Goal: Task Accomplishment & Management: Complete application form

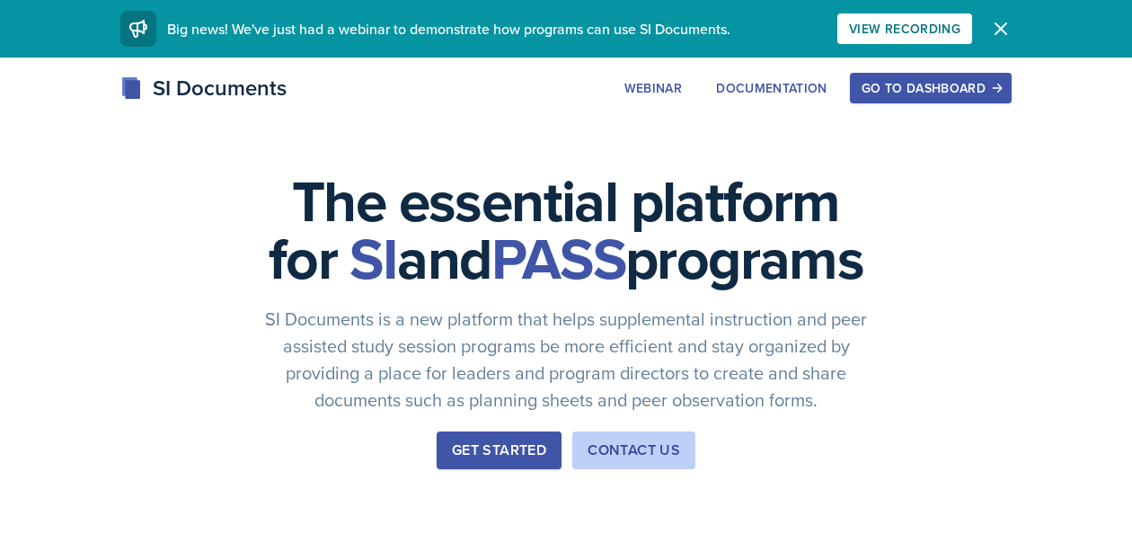
click at [893, 95] on div "Go to Dashboard" at bounding box center [931, 88] width 138 height 14
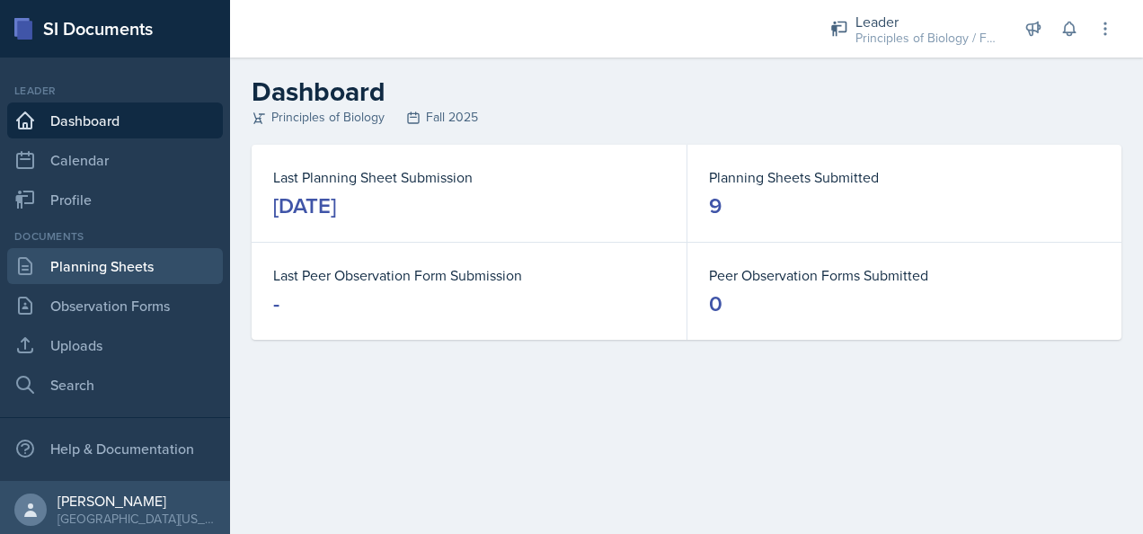
click at [129, 270] on link "Planning Sheets" at bounding box center [115, 266] width 216 height 36
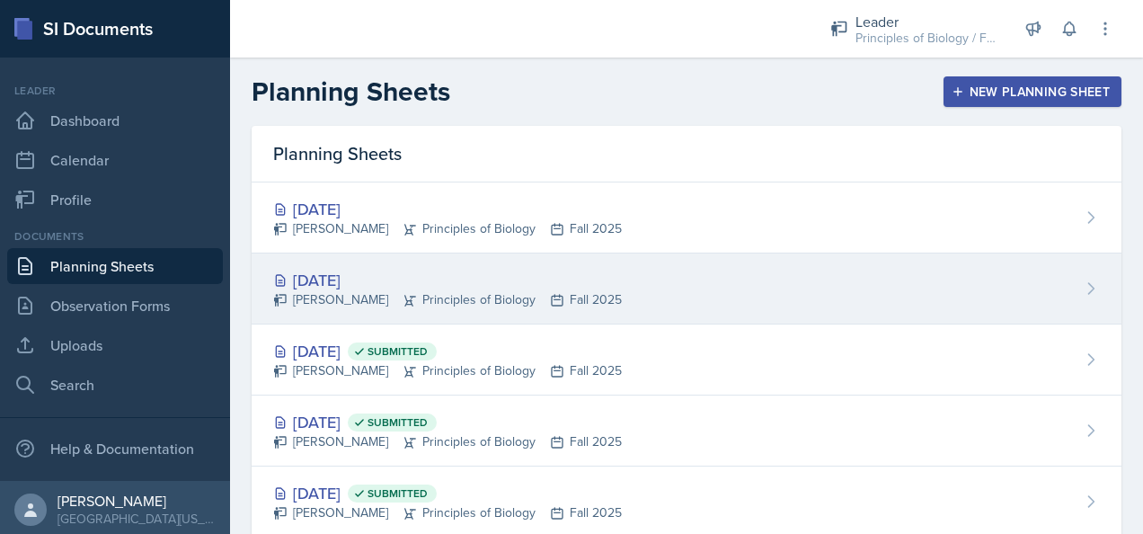
click at [500, 271] on div "[DATE]" at bounding box center [447, 280] width 349 height 24
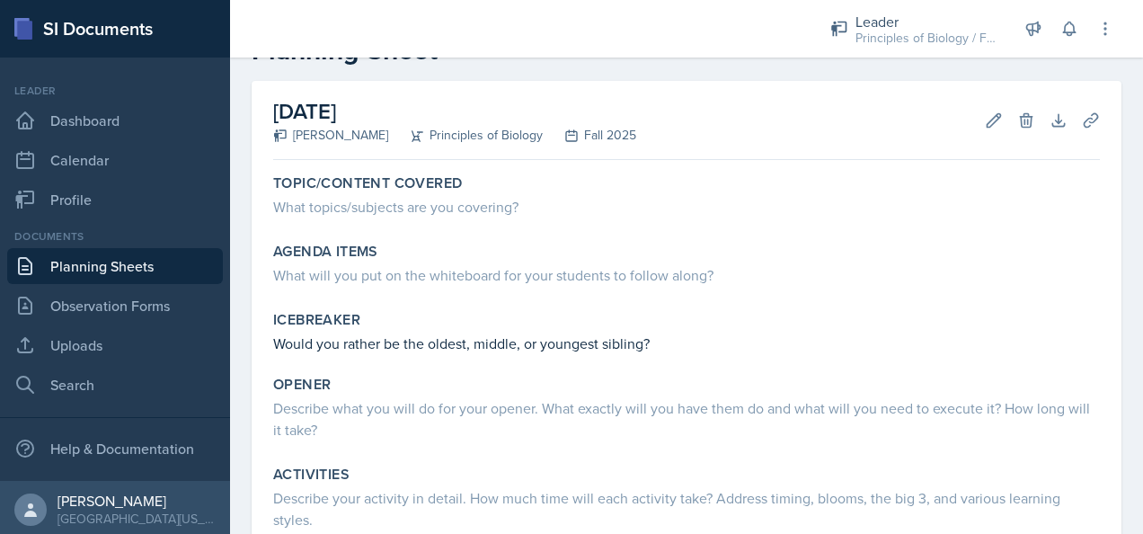
scroll to position [67, 0]
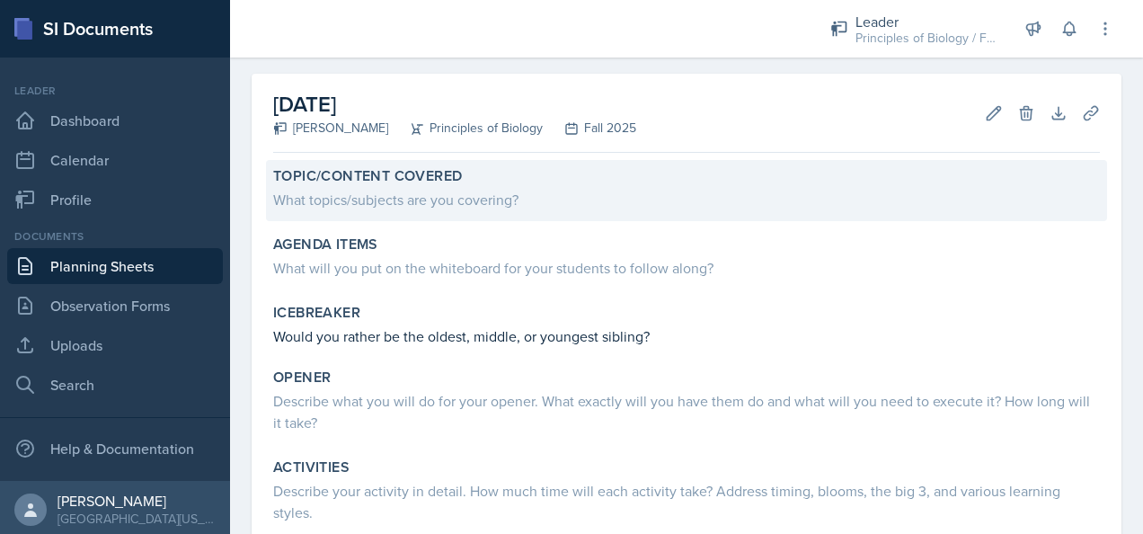
click at [442, 203] on div "What topics/subjects are you covering?" at bounding box center [686, 200] width 827 height 22
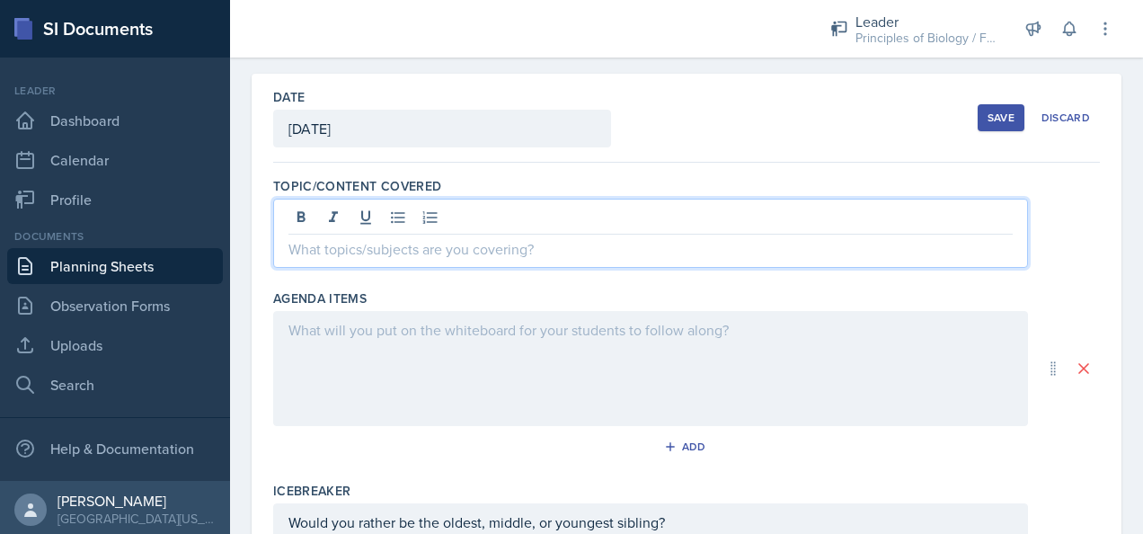
click at [407, 214] on div at bounding box center [650, 233] width 755 height 69
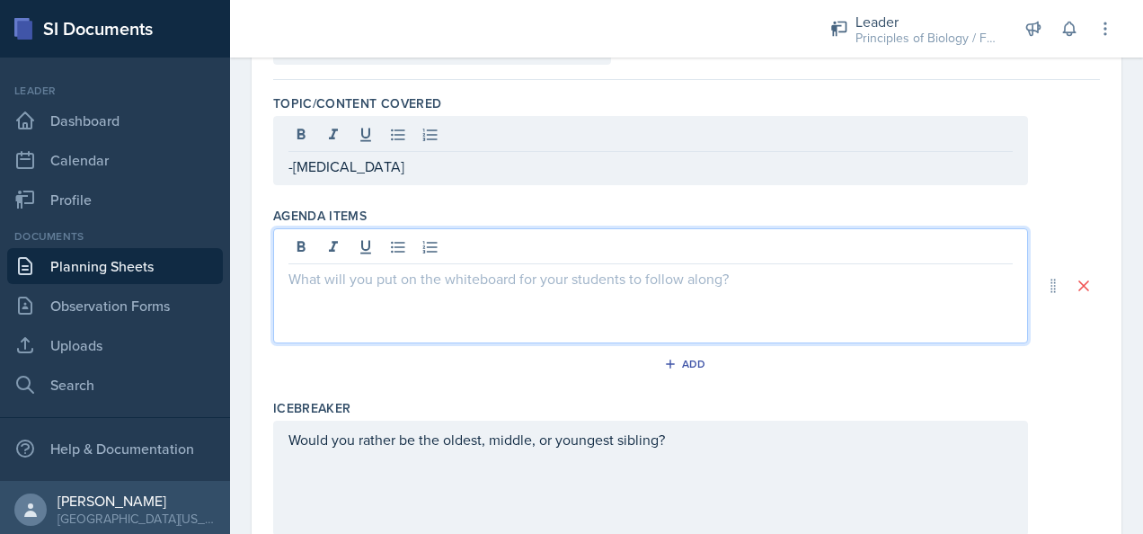
click at [305, 268] on p at bounding box center [650, 279] width 724 height 22
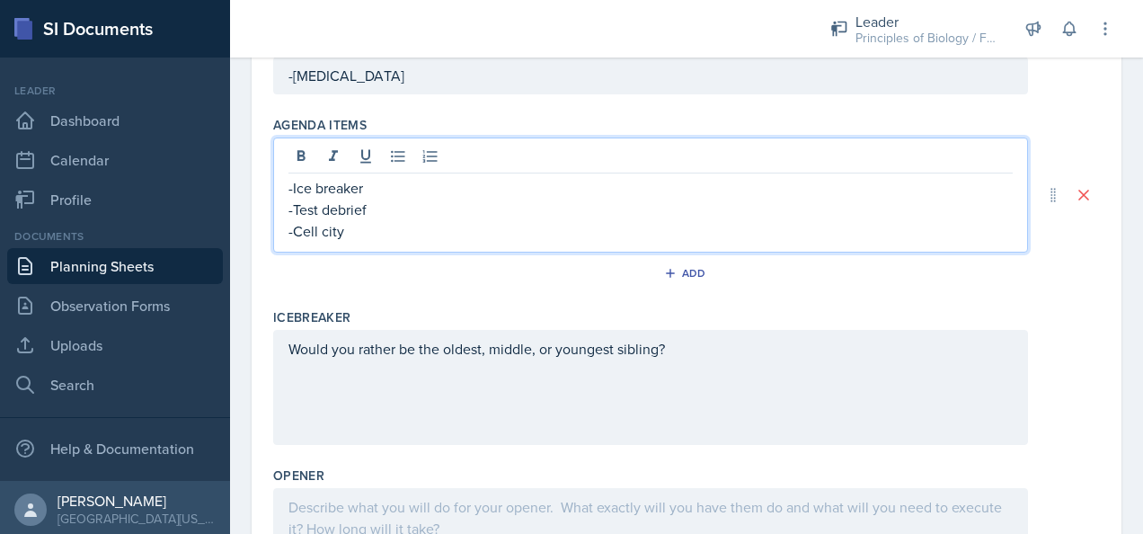
scroll to position [241, 0]
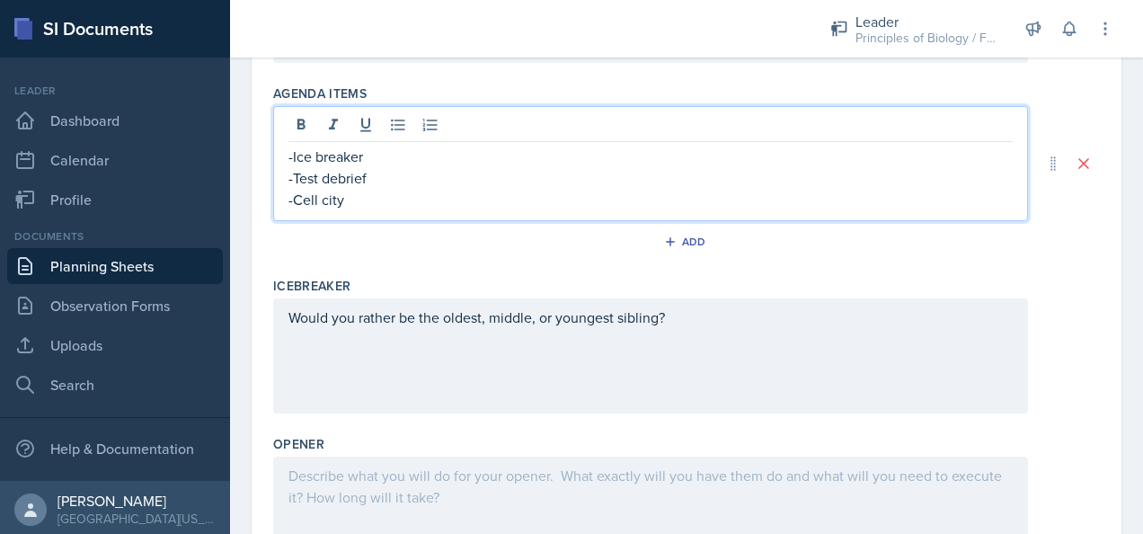
click at [293, 328] on p "Would you rather be the oldest, middle, or youngest sibling?" at bounding box center [650, 317] width 724 height 22
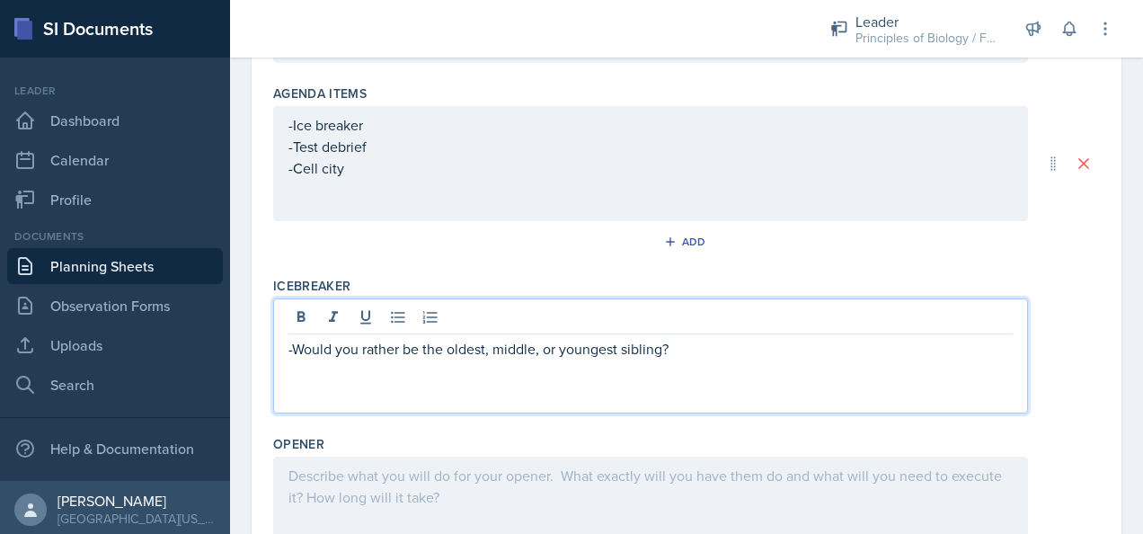
click at [672, 343] on p "-Would you rather be the oldest, middle, or youngest sibling?" at bounding box center [650, 349] width 724 height 22
click at [293, 347] on p "-Would you rather be the oldest, middle, or youngest sibling?" at bounding box center [650, 349] width 724 height 22
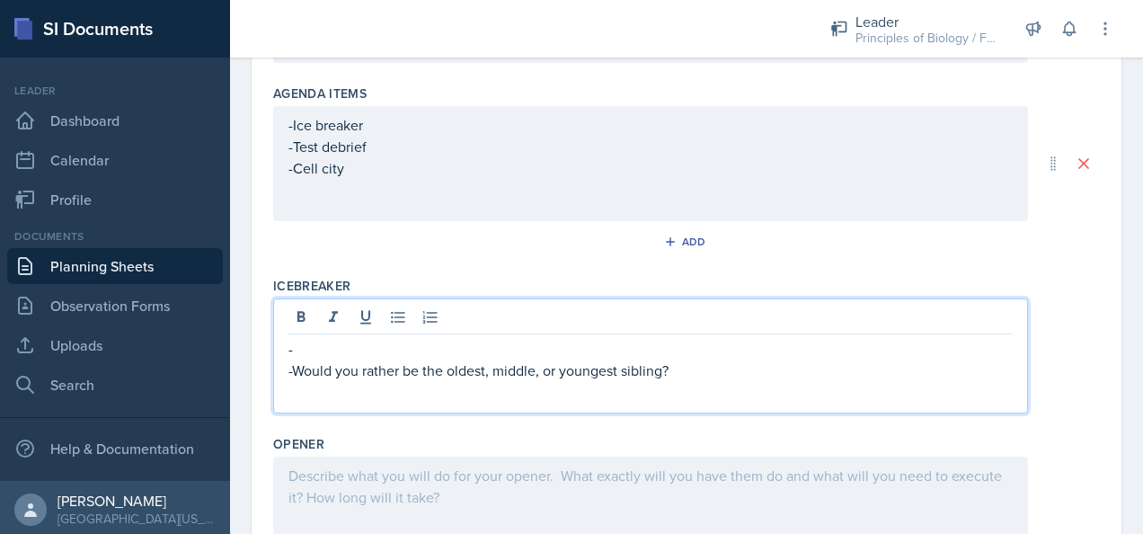
click at [293, 347] on p "-" at bounding box center [650, 349] width 724 height 22
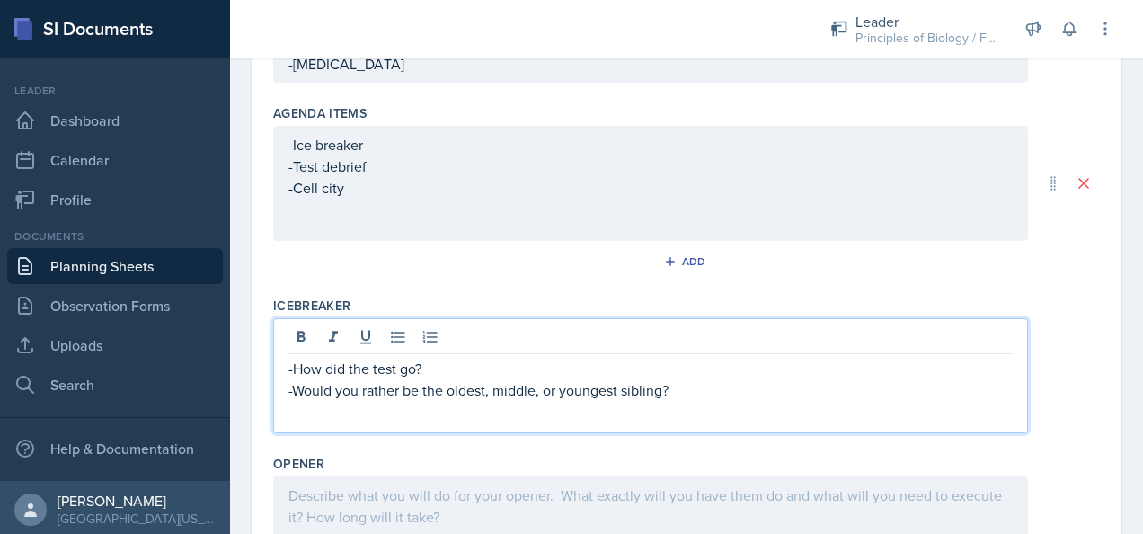
scroll to position [219, 0]
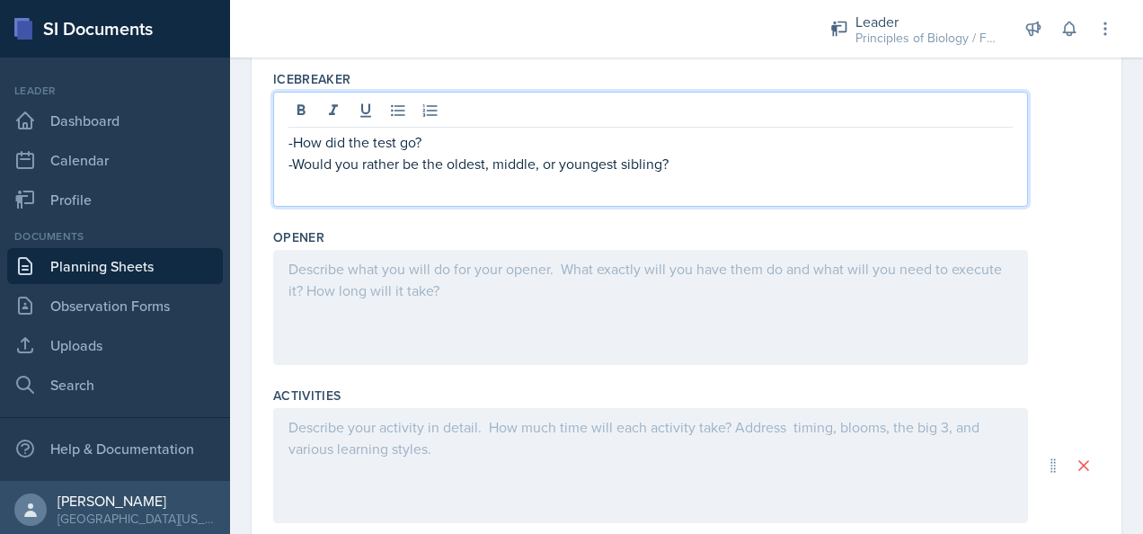
click at [381, 313] on div at bounding box center [650, 307] width 755 height 115
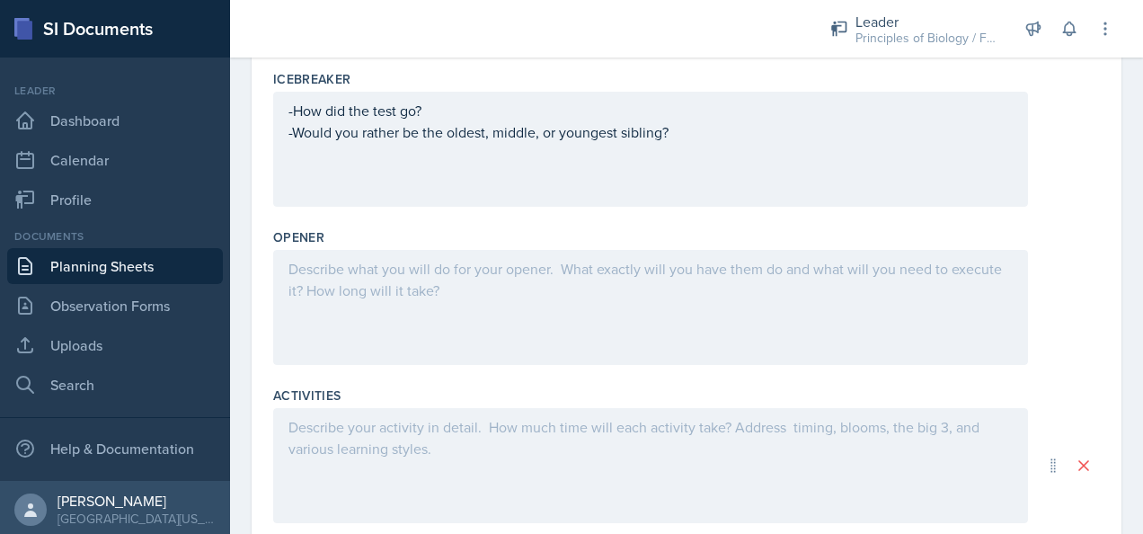
scroll to position [478, 0]
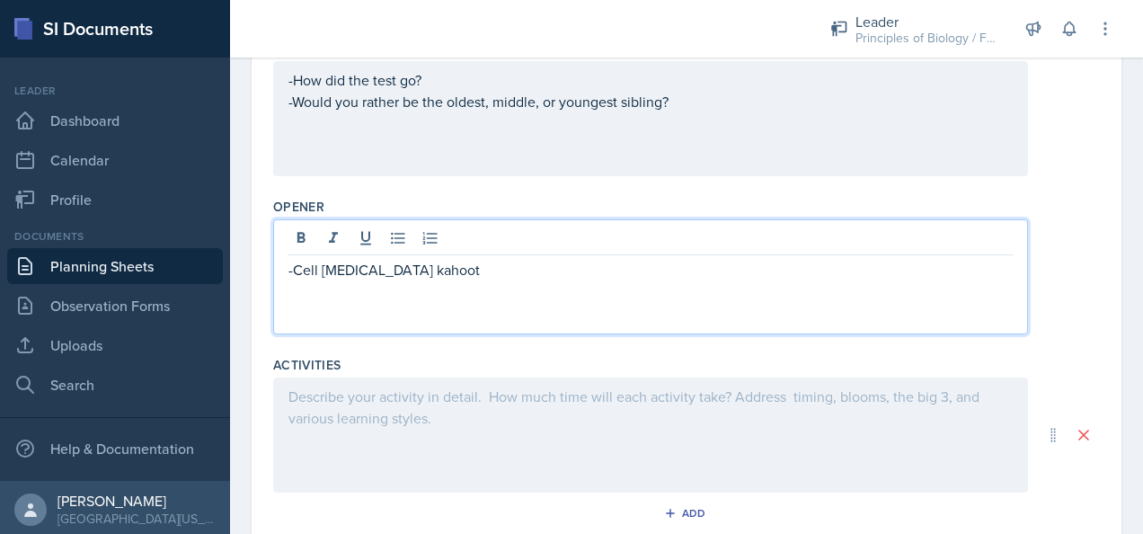
click at [363, 388] on div at bounding box center [650, 434] width 755 height 115
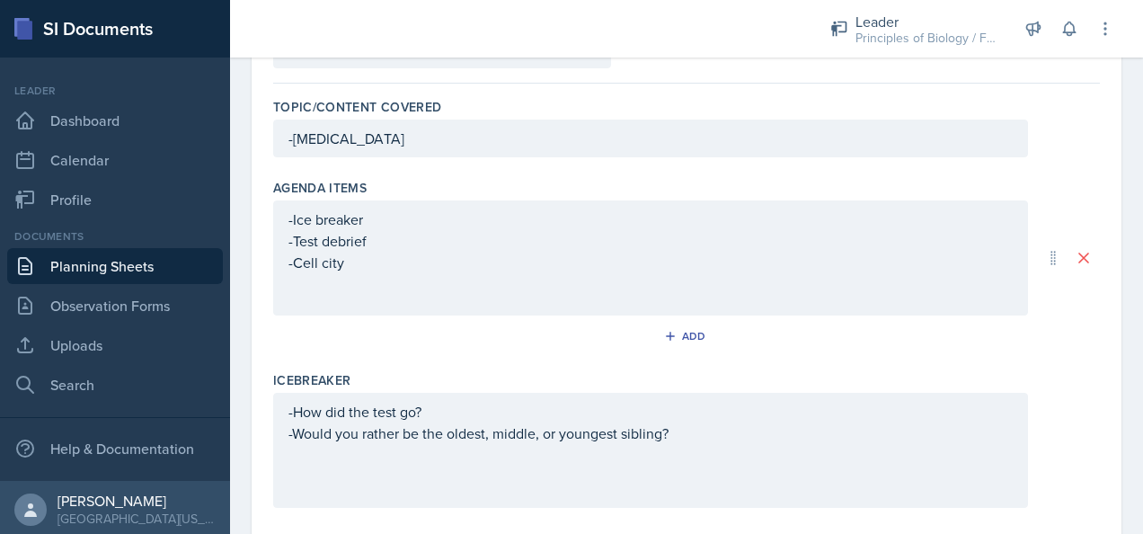
scroll to position [139, 0]
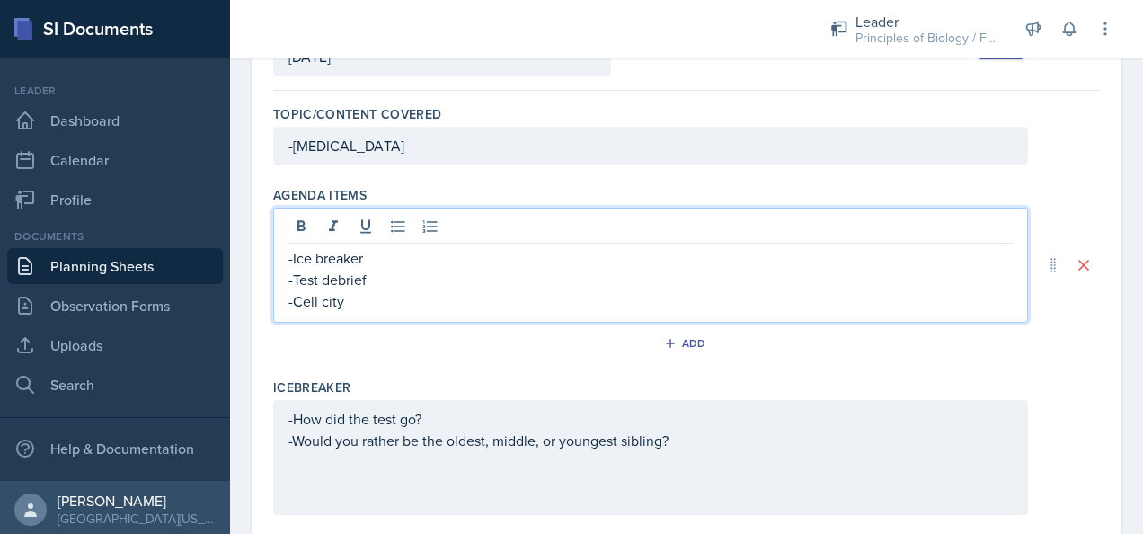
click at [295, 290] on p "-Cell city" at bounding box center [650, 301] width 724 height 22
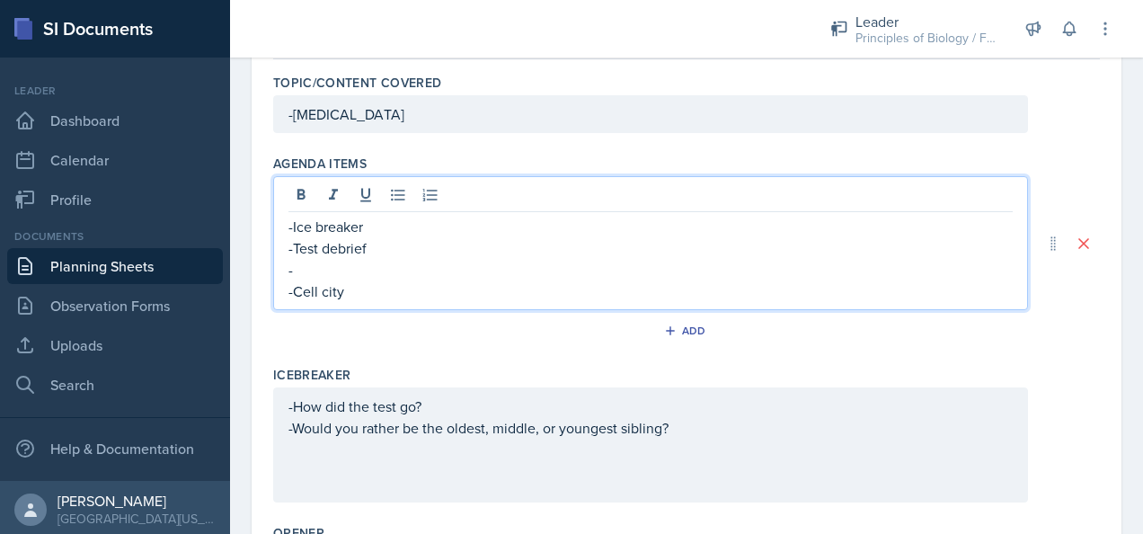
click at [295, 264] on p "-" at bounding box center [650, 270] width 724 height 22
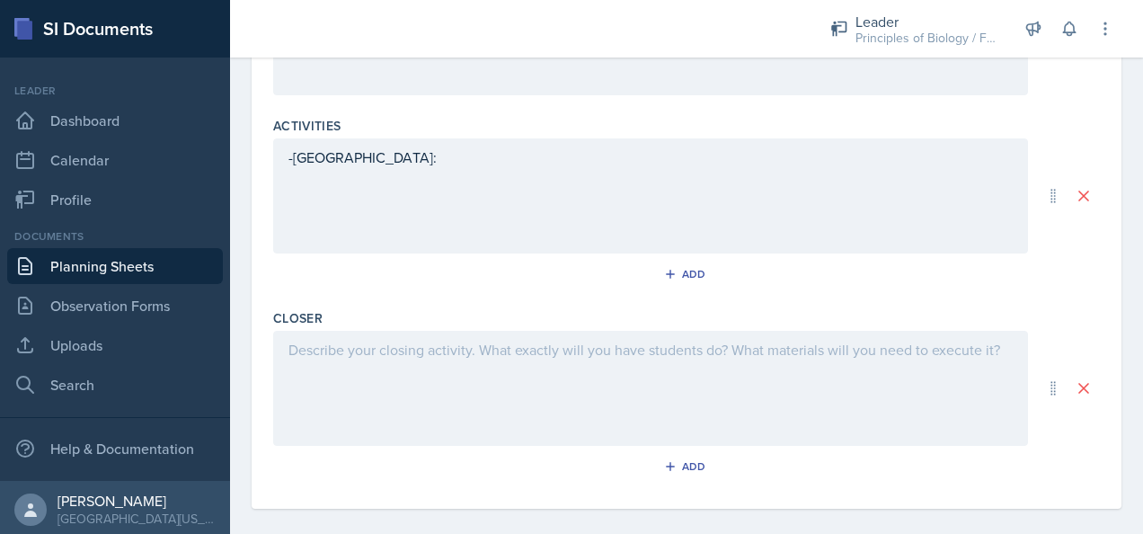
scroll to position [737, 0]
click at [376, 159] on div "-[GEOGRAPHIC_DATA]:" at bounding box center [650, 194] width 755 height 115
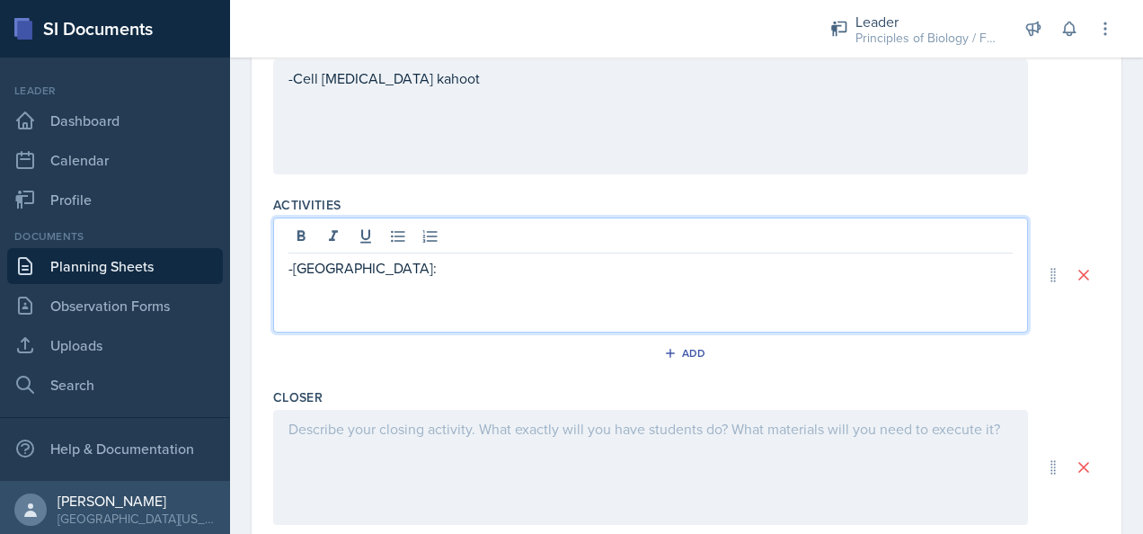
scroll to position [731, 0]
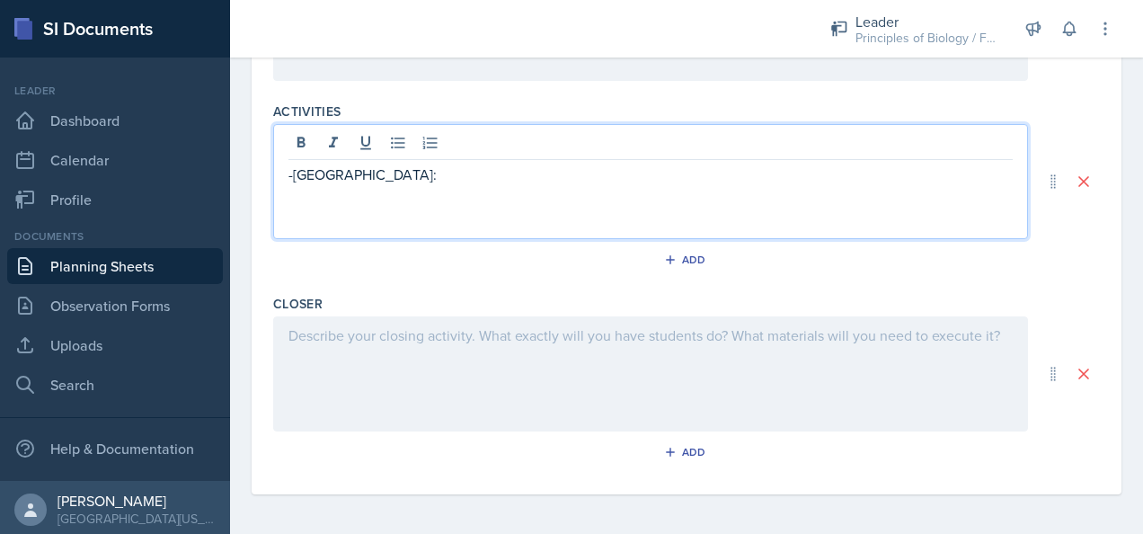
click at [358, 334] on div at bounding box center [650, 373] width 755 height 115
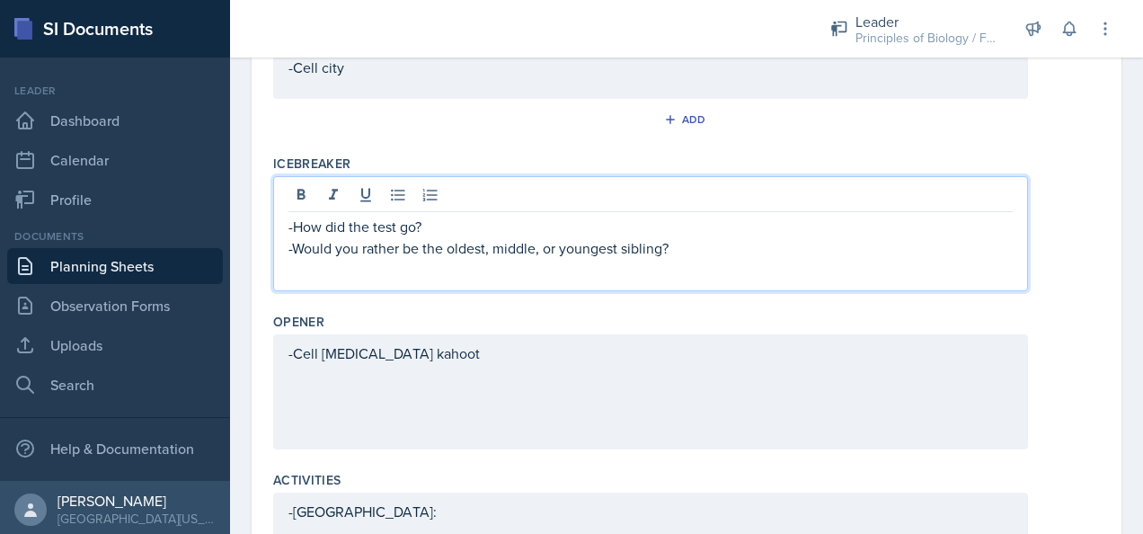
scroll to position [394, 0]
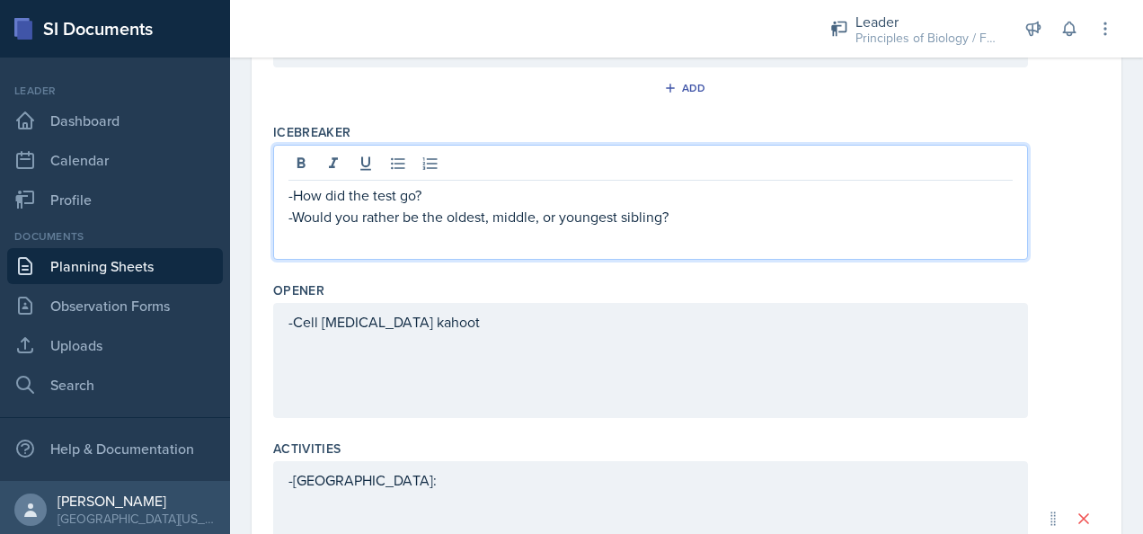
click at [677, 214] on p "-Would you rather be the oldest, middle, or youngest sibling?" at bounding box center [650, 217] width 724 height 22
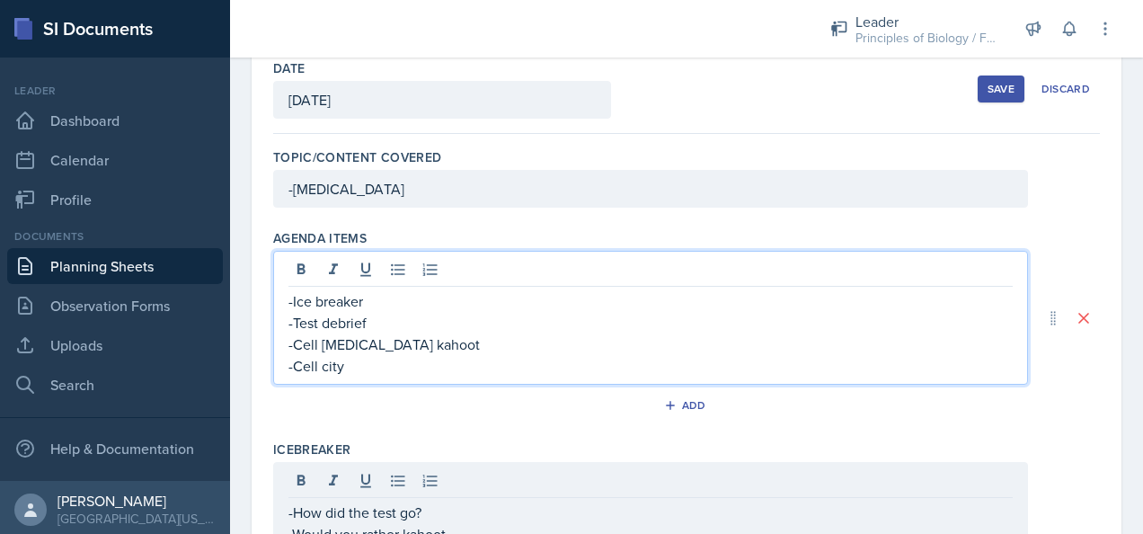
scroll to position [128, 0]
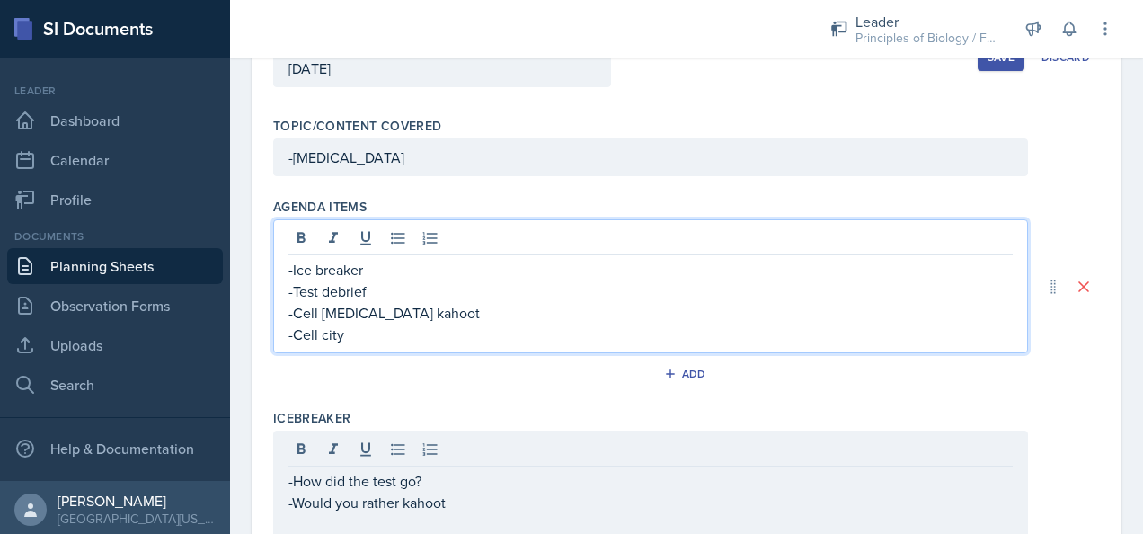
click at [369, 273] on p "-Ice breaker" at bounding box center [650, 270] width 724 height 22
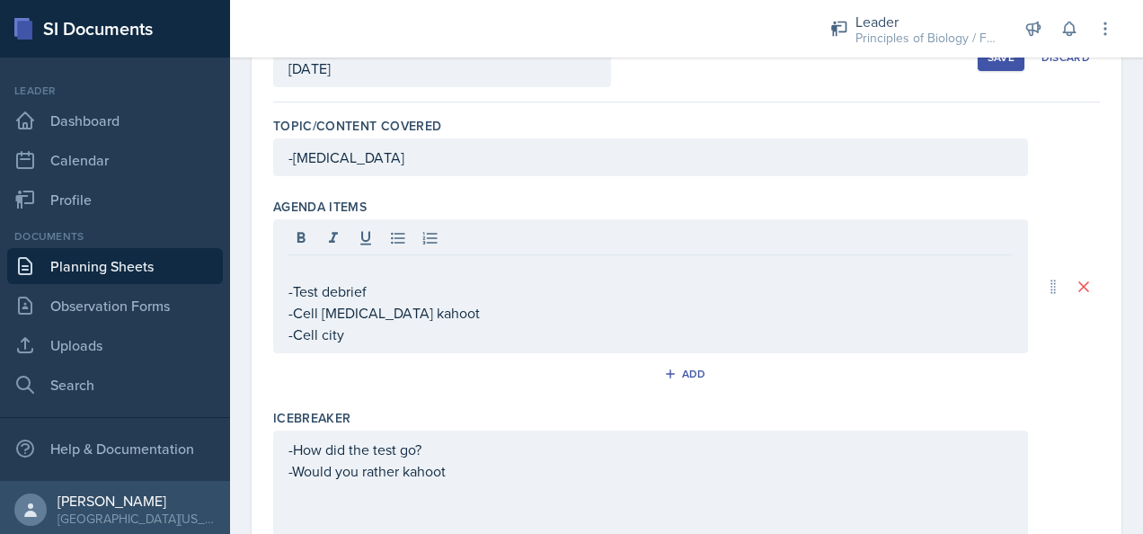
click at [287, 293] on div "-Test debrief -Cell [MEDICAL_DATA] kahoot -Cell city" at bounding box center [650, 286] width 755 height 134
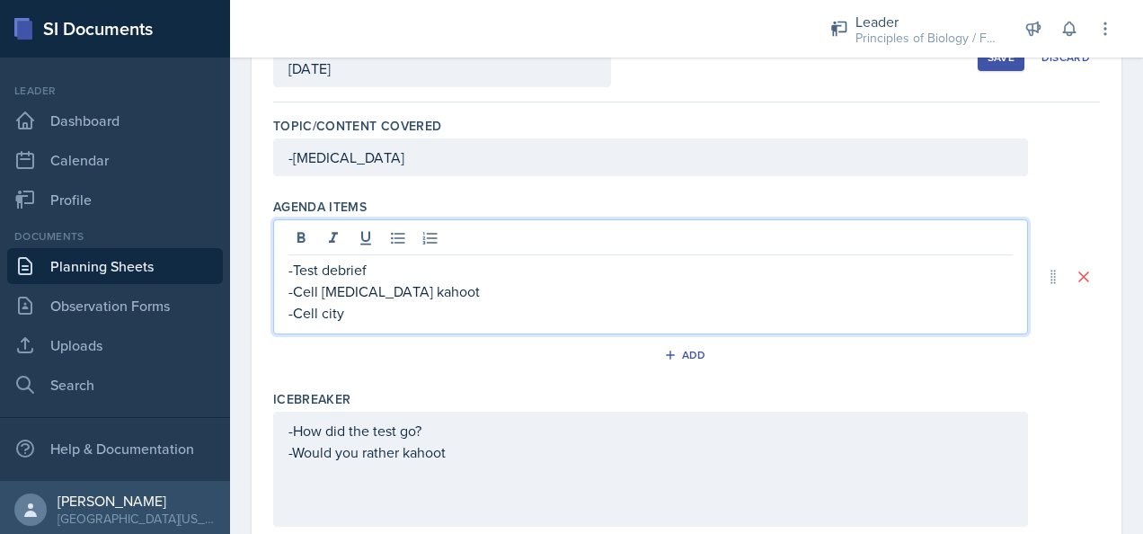
click at [392, 269] on p "-Test debrief" at bounding box center [650, 270] width 724 height 22
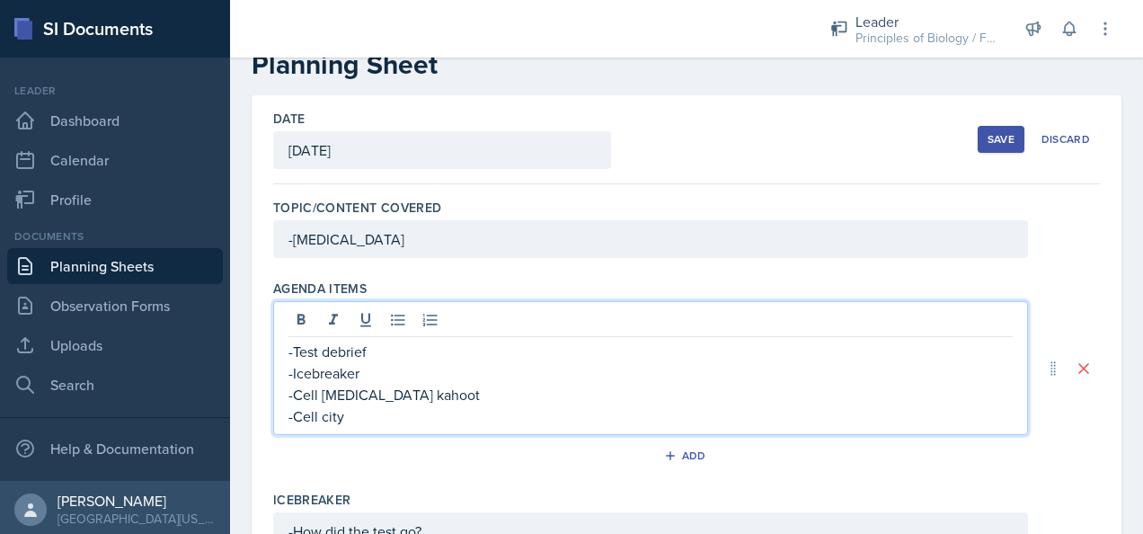
scroll to position [38, 0]
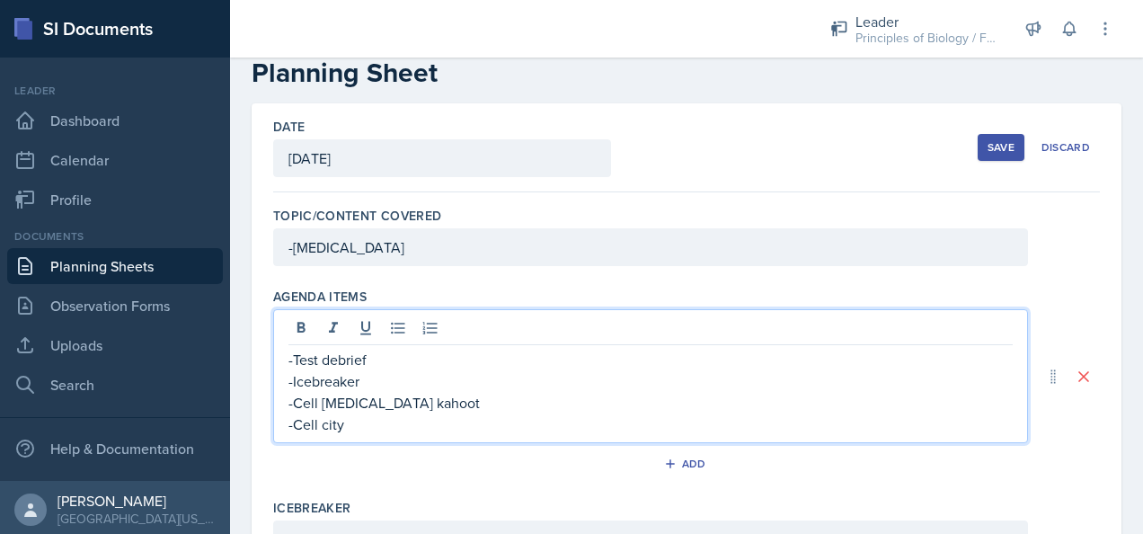
click at [358, 428] on p "-Cell city" at bounding box center [650, 424] width 724 height 22
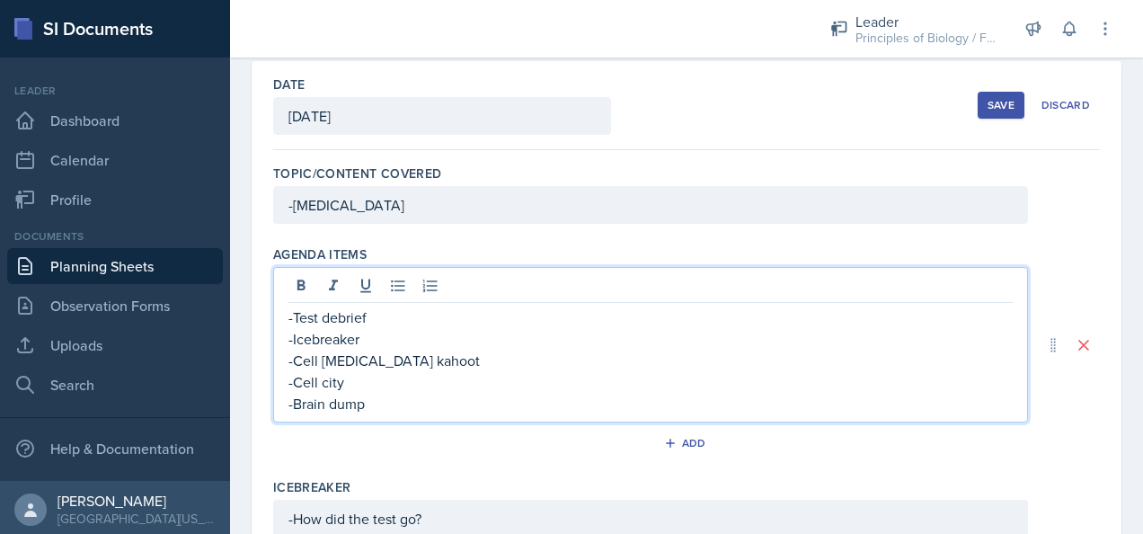
scroll to position [81, 0]
click at [359, 374] on p "-Cell city" at bounding box center [650, 381] width 724 height 22
click at [376, 405] on p "-Brain dump" at bounding box center [650, 403] width 724 height 22
click at [369, 385] on p "-Cell city" at bounding box center [650, 381] width 724 height 22
click at [385, 402] on p "-Brain dump" at bounding box center [650, 403] width 724 height 22
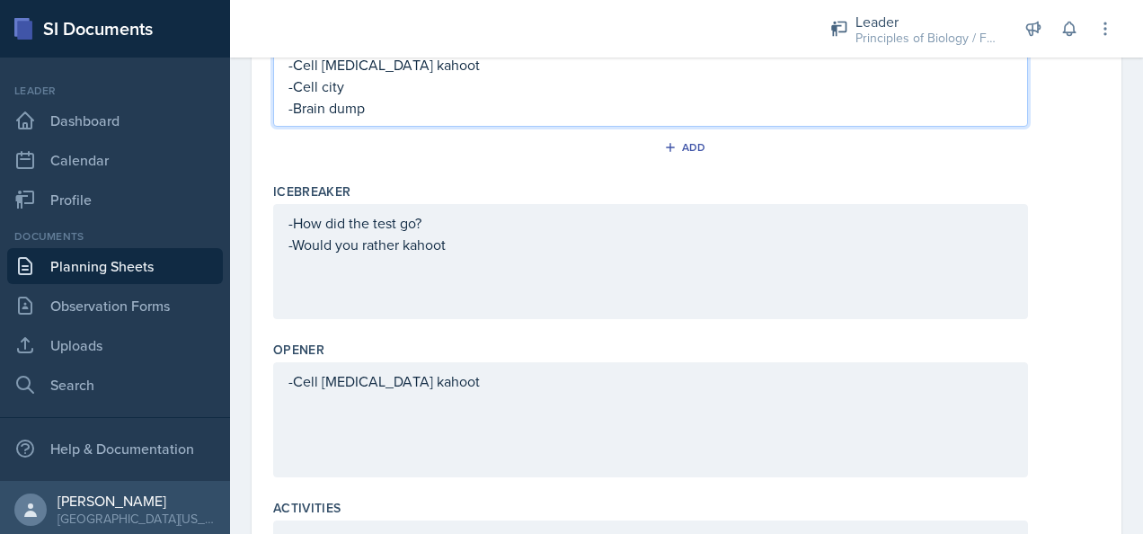
scroll to position [377, 0]
click at [462, 220] on p "-How did the test go?" at bounding box center [650, 221] width 724 height 22
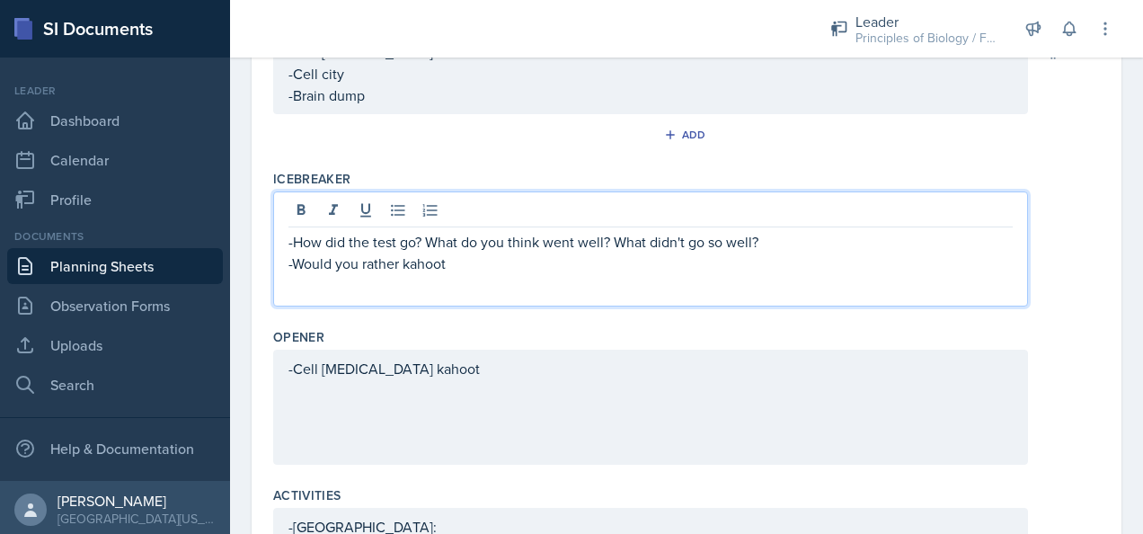
scroll to position [363, 0]
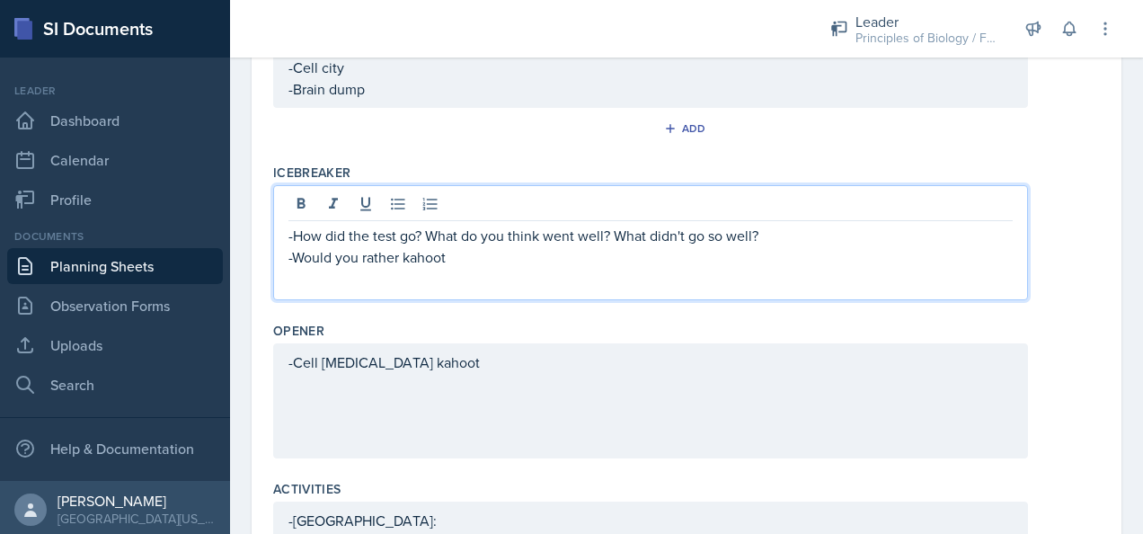
click at [352, 273] on div "-How did the test go? What do you think went well? What didn't go so well? -Wou…" at bounding box center [650, 242] width 755 height 115
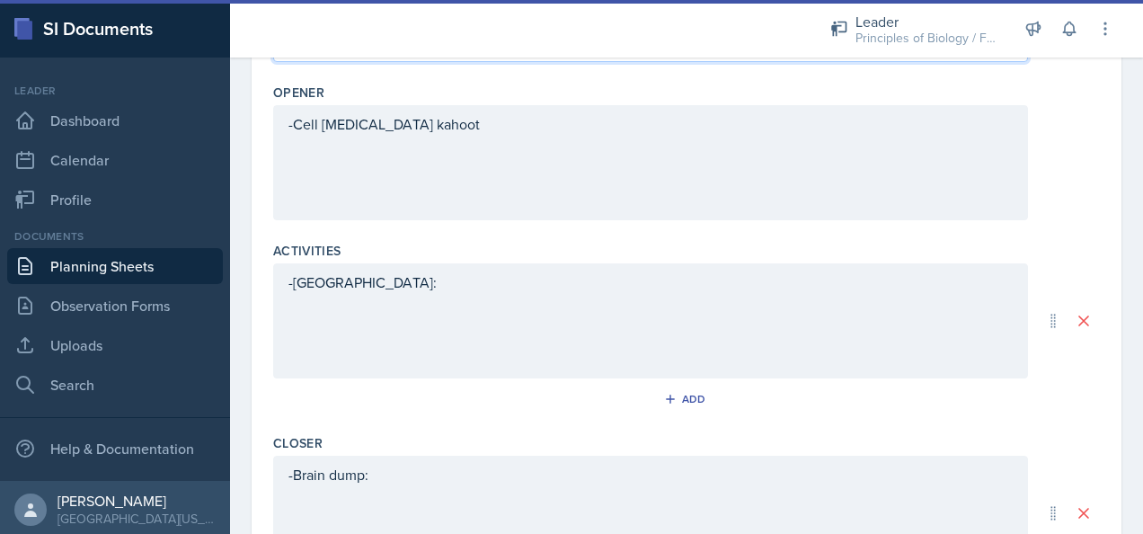
scroll to position [602, 0]
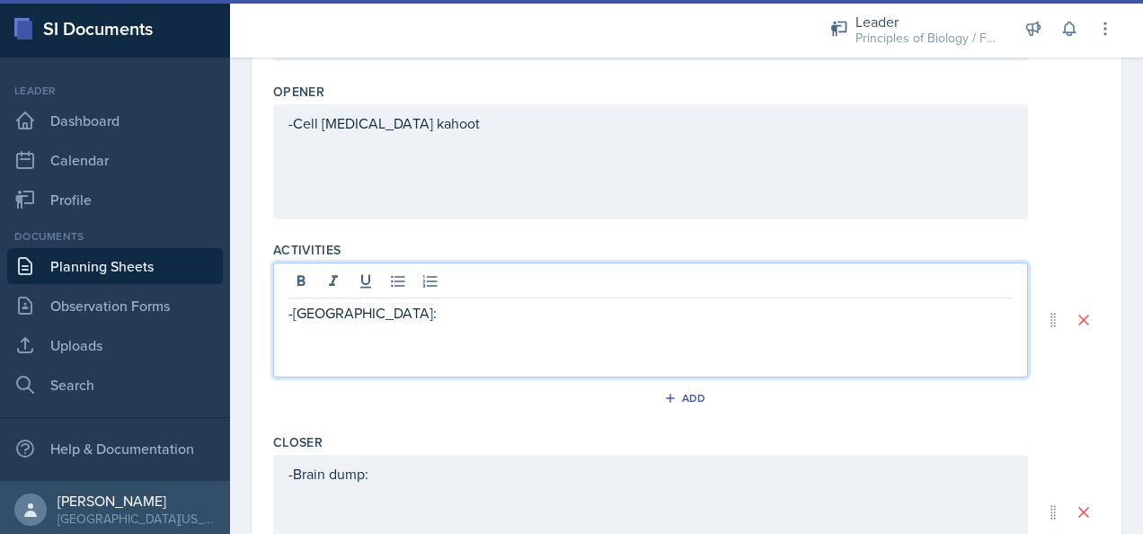
click at [358, 281] on div "-[GEOGRAPHIC_DATA]:" at bounding box center [650, 319] width 755 height 115
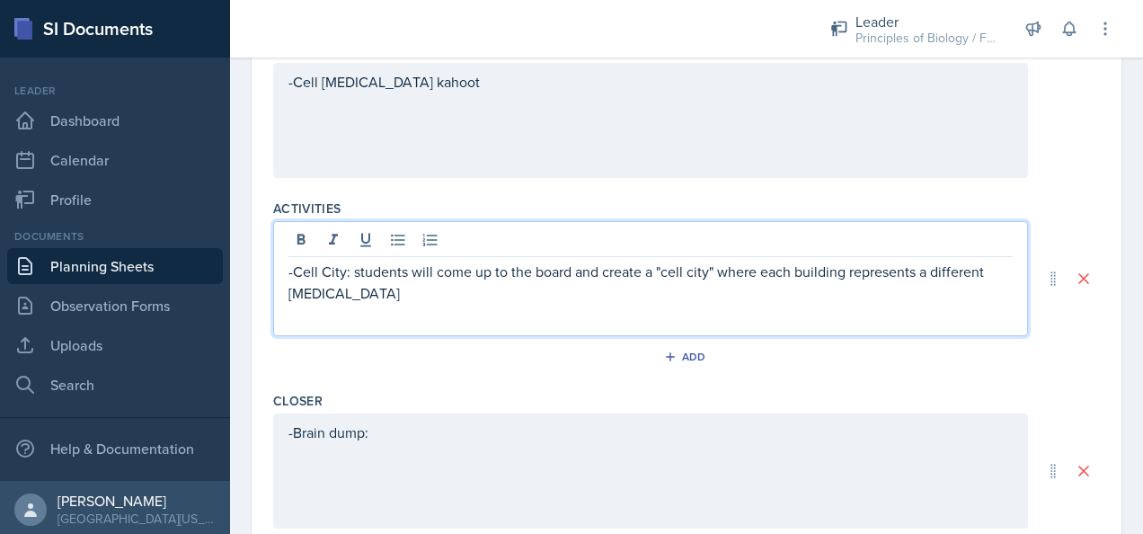
scroll to position [645, 0]
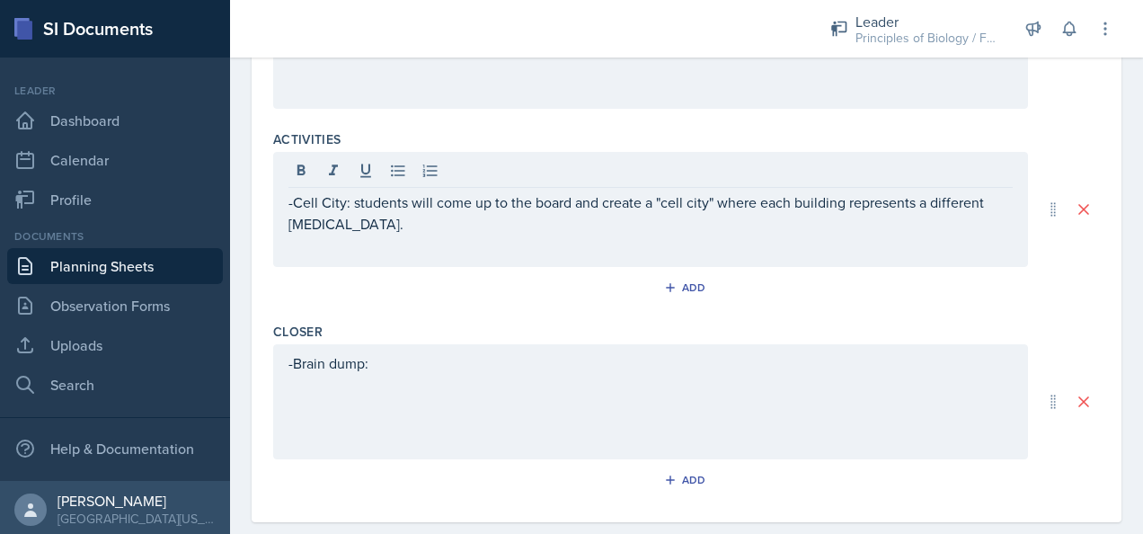
click at [429, 377] on div "-Brain dump:" at bounding box center [650, 401] width 755 height 115
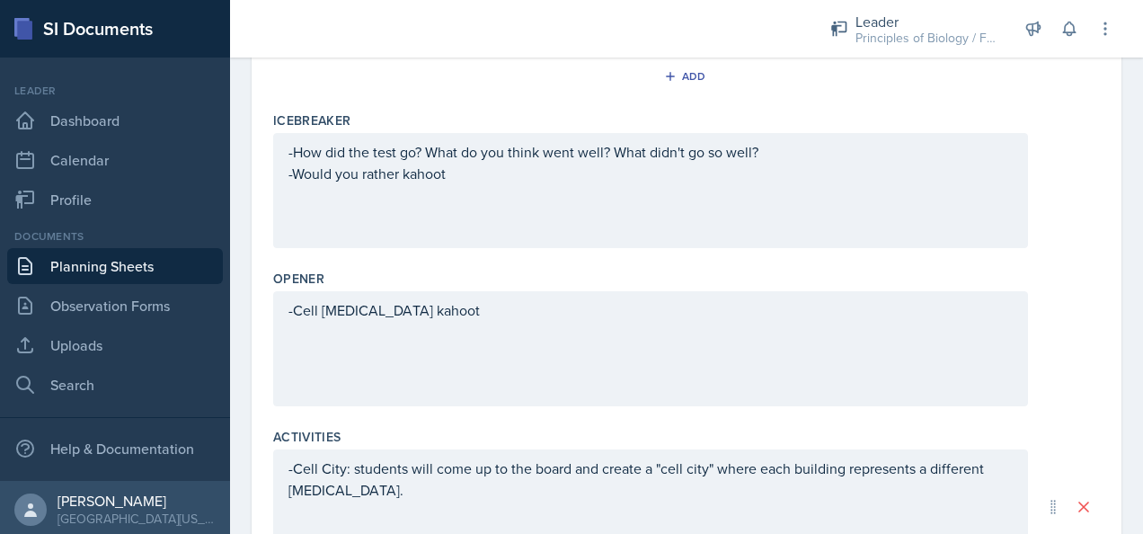
scroll to position [0, 0]
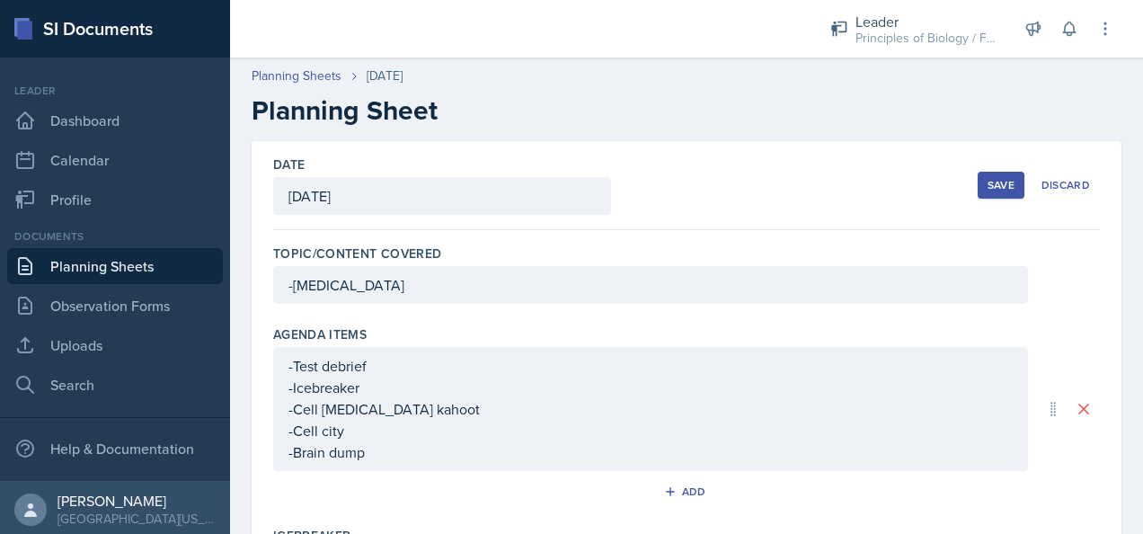
click at [993, 185] on div "Save" at bounding box center [1000, 185] width 27 height 14
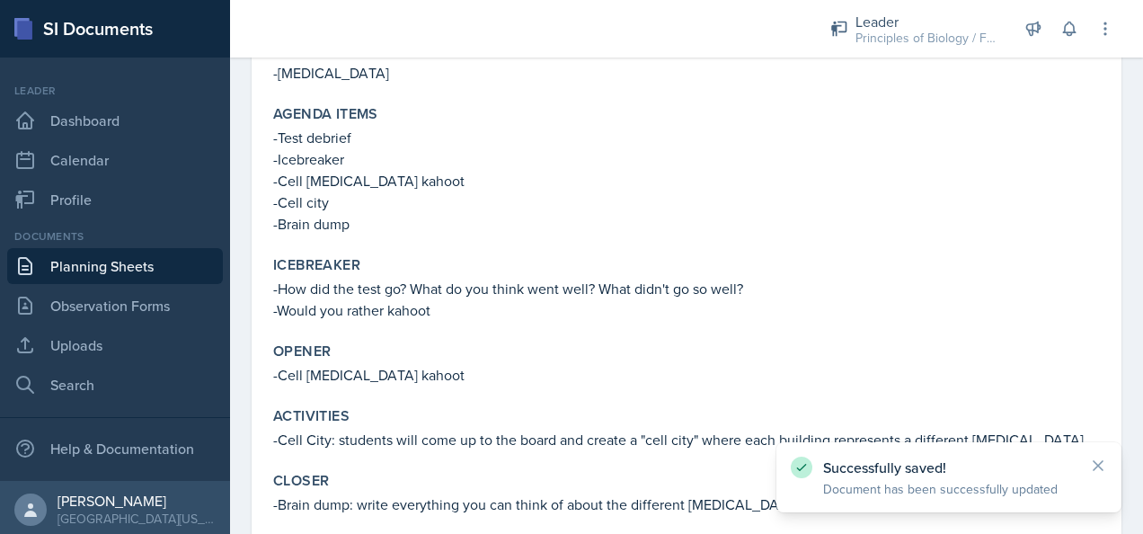
scroll to position [298, 0]
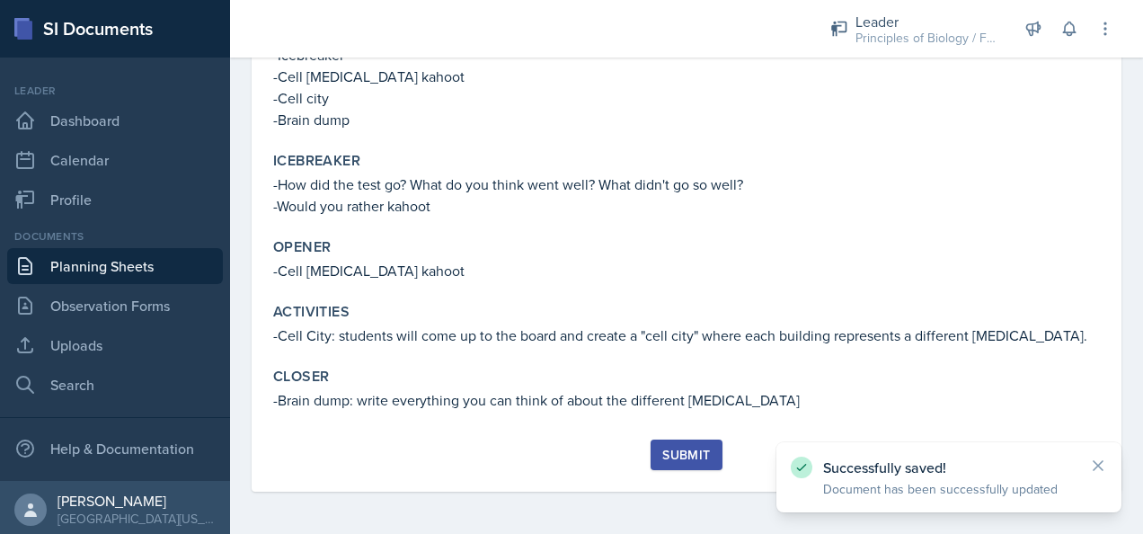
click at [664, 450] on div "Submit" at bounding box center [686, 454] width 48 height 14
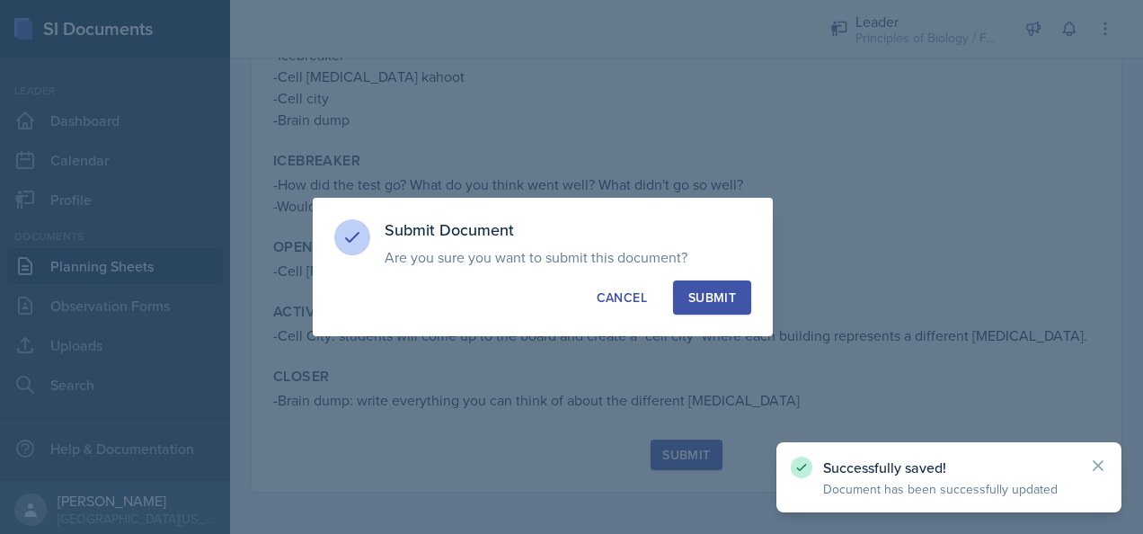
click at [722, 289] on div "Submit" at bounding box center [712, 297] width 48 height 18
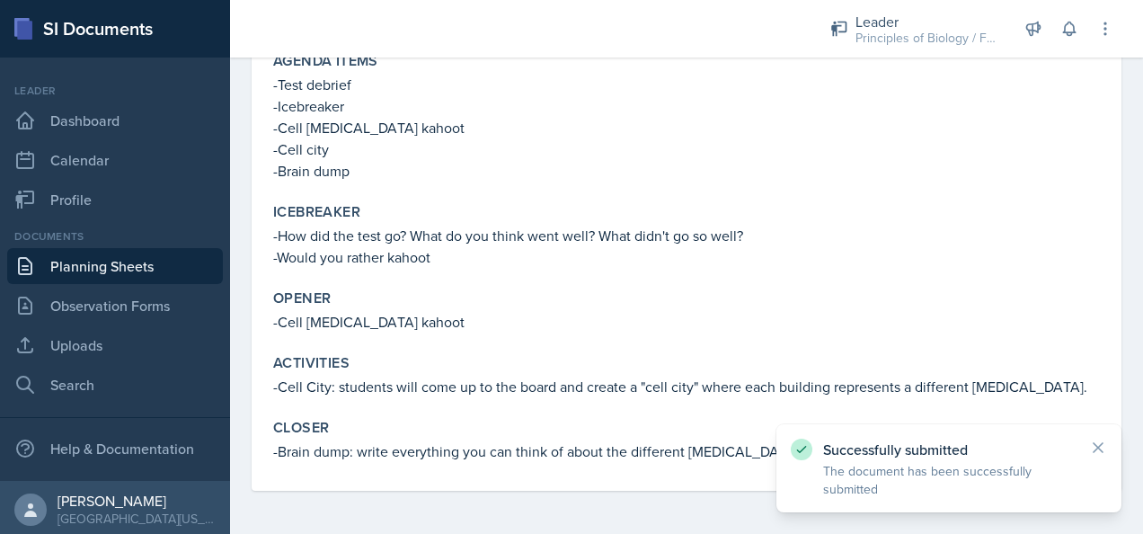
scroll to position [246, 0]
